Goal: Information Seeking & Learning: Find contact information

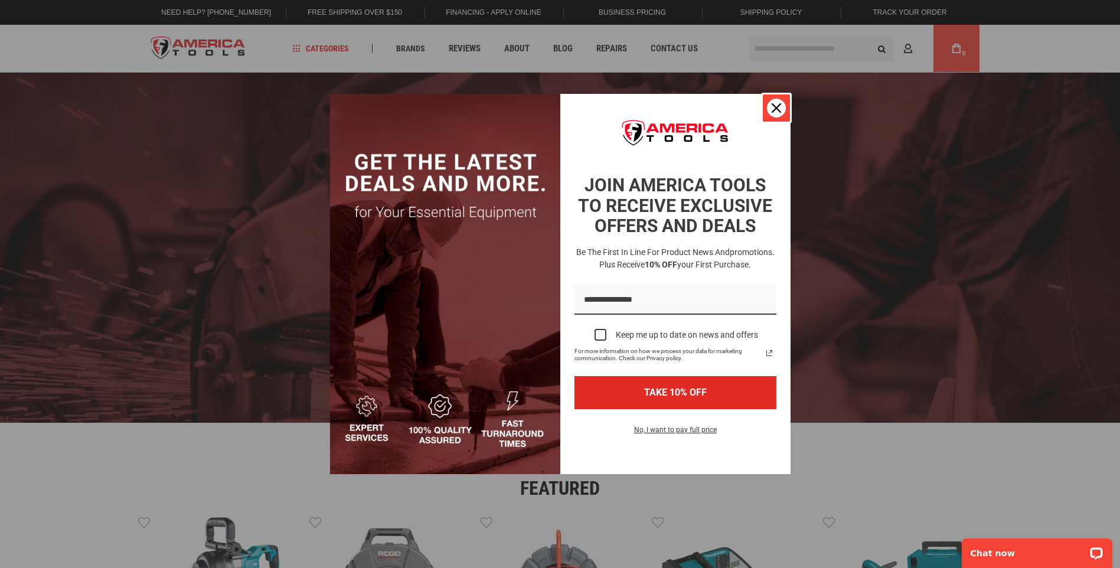
click at [772, 106] on icon "close icon" at bounding box center [776, 107] width 9 height 9
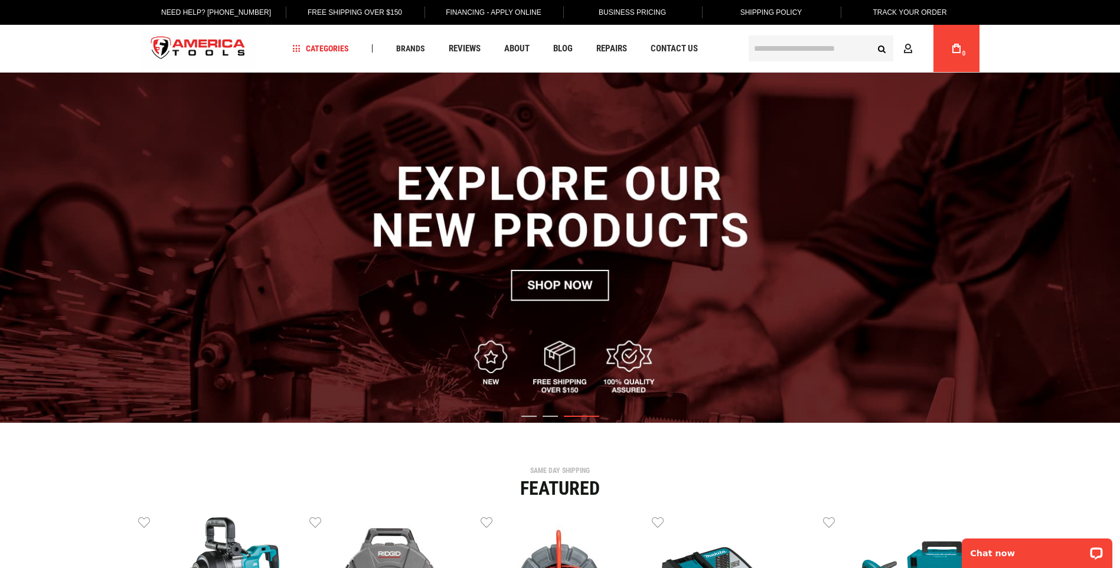
click at [686, 59] on div "Navigation Categories Plumbing Tools Drain Cleaning Diagnostics Pressing Diagno…" at bounding box center [515, 48] width 460 height 47
click at [674, 50] on span "Contact Us" at bounding box center [674, 48] width 47 height 9
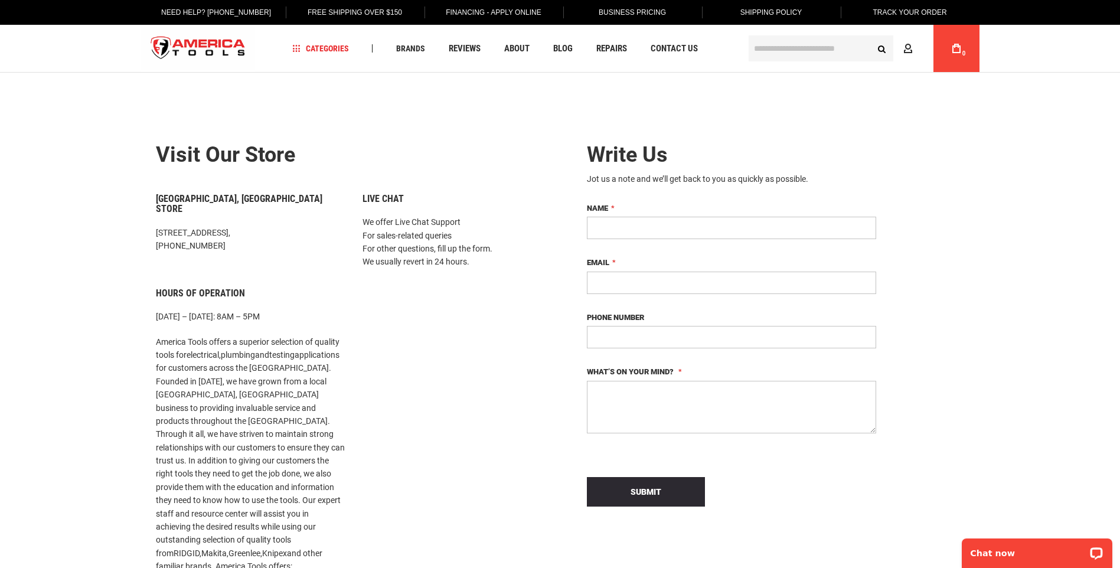
drag, startPoint x: 168, startPoint y: 233, endPoint x: 217, endPoint y: 233, distance: 49.0
click at [217, 233] on p "[STREET_ADDRESS], [PHONE_NUMBER]" at bounding box center [250, 239] width 189 height 27
copy p "[PHONE_NUMBER]"
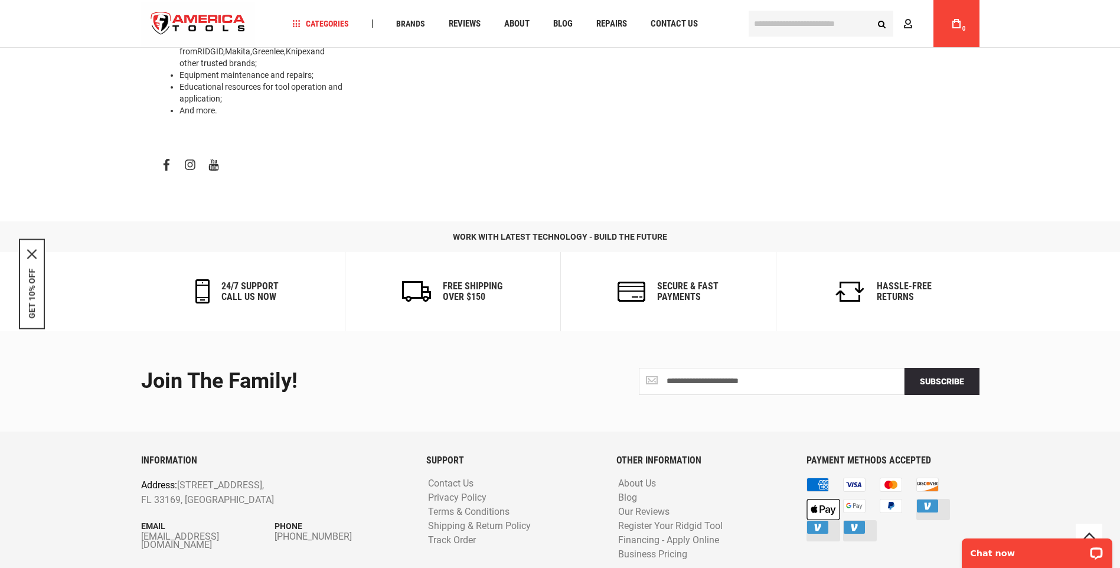
scroll to position [551, 0]
click at [458, 280] on h6 "Free Shipping Over $150" at bounding box center [473, 290] width 60 height 21
click at [416, 280] on icon at bounding box center [416, 290] width 29 height 21
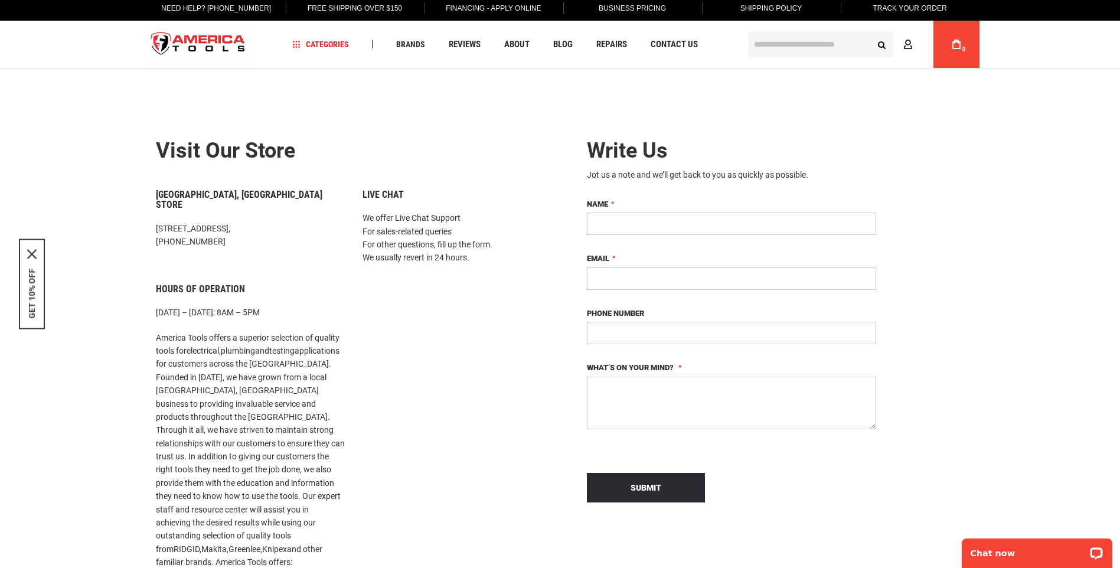
scroll to position [0, 0]
